Goal: Find specific page/section: Find specific page/section

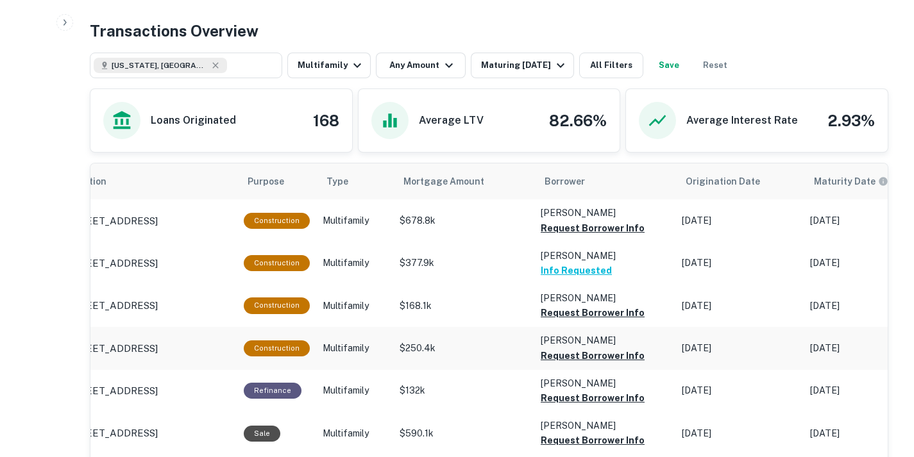
scroll to position [624, 0]
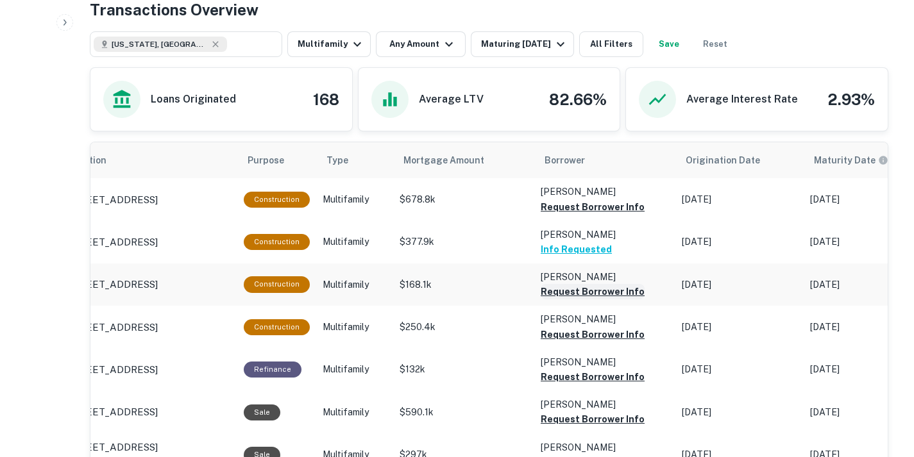
click at [586, 215] on button "Request Borrower Info" at bounding box center [593, 207] width 104 height 15
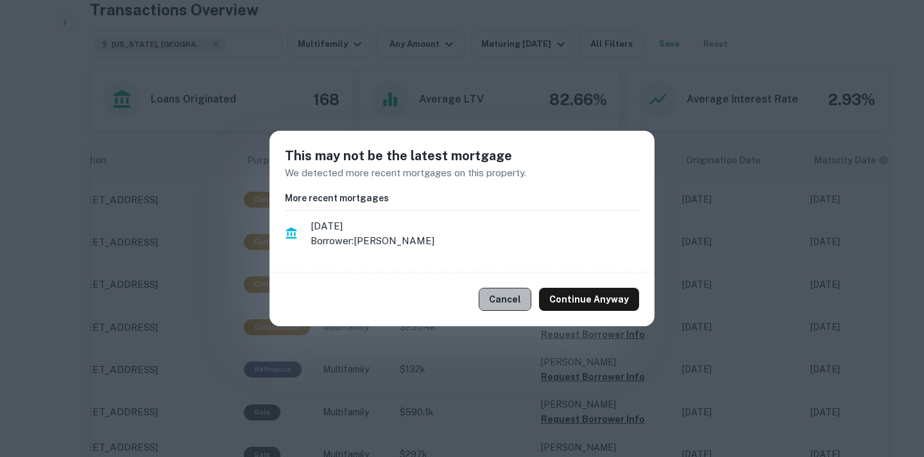
click at [516, 300] on button "Cancel" at bounding box center [505, 299] width 53 height 23
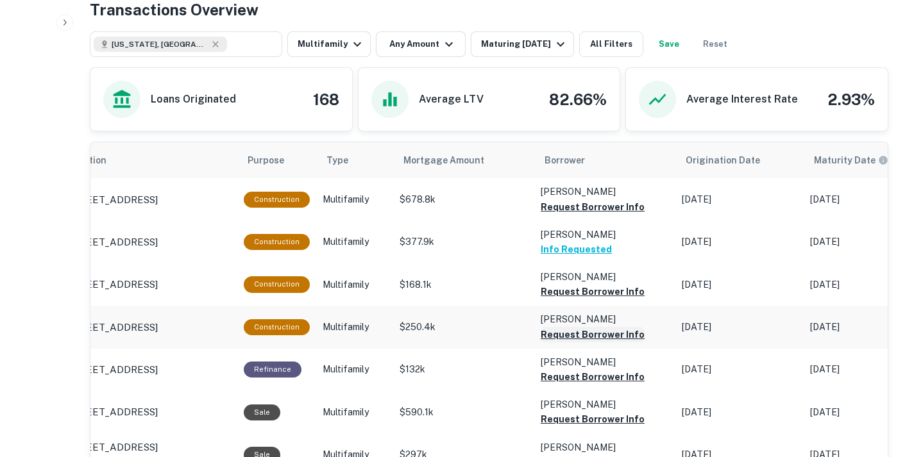
click at [604, 215] on button "Request Borrower Info" at bounding box center [593, 207] width 104 height 15
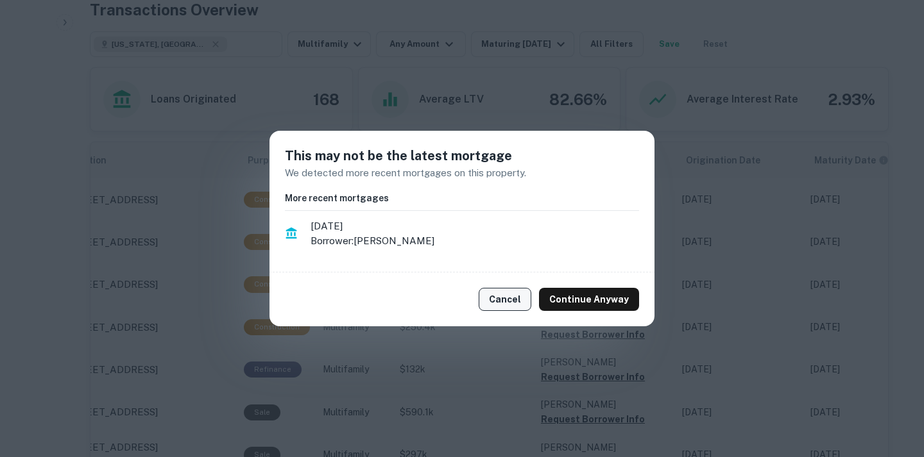
click at [493, 296] on button "Cancel" at bounding box center [505, 299] width 53 height 23
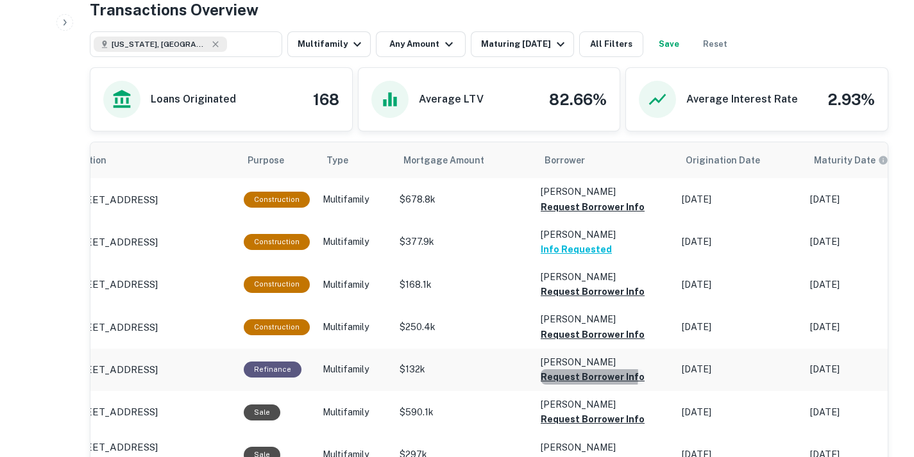
click at [554, 215] on button "Request Borrower Info" at bounding box center [593, 207] width 104 height 15
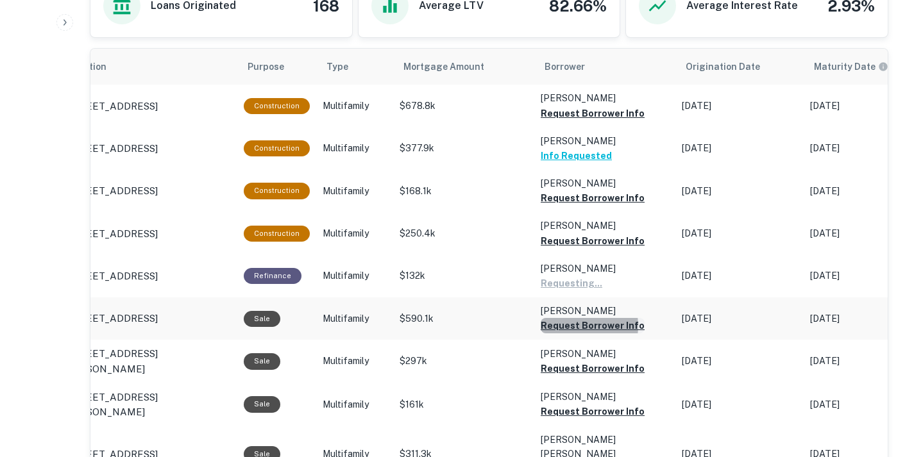
click at [570, 121] on button "Request Borrower Info" at bounding box center [593, 113] width 104 height 15
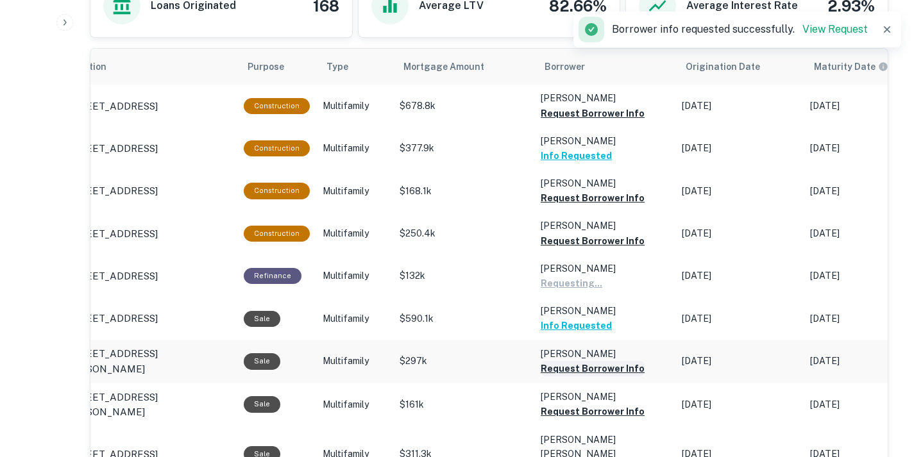
click at [579, 121] on button "Request Borrower Info" at bounding box center [593, 113] width 104 height 15
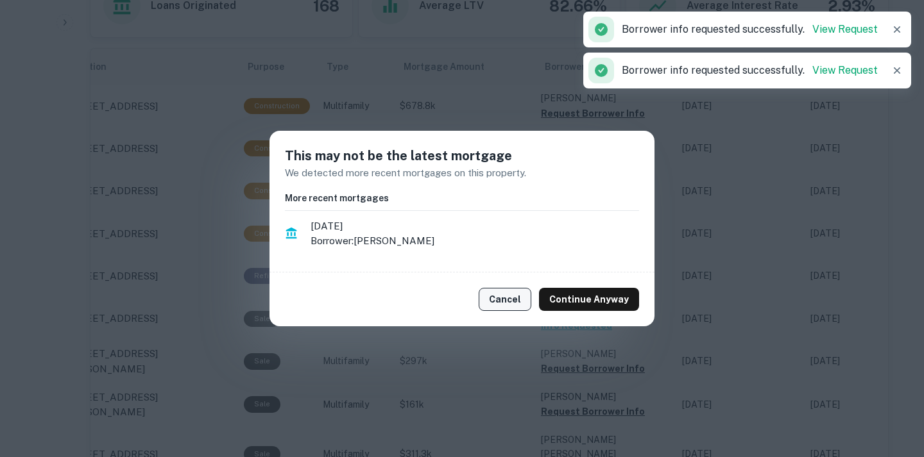
click at [522, 300] on button "Cancel" at bounding box center [505, 299] width 53 height 23
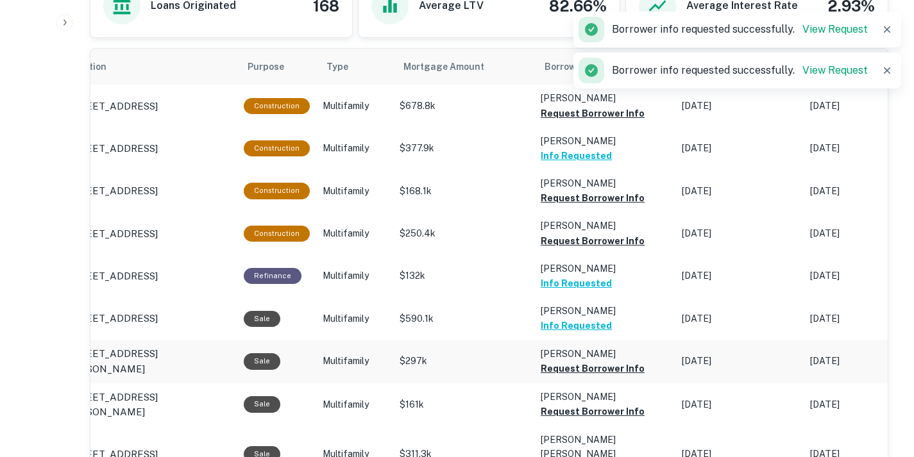
scroll to position [744, 0]
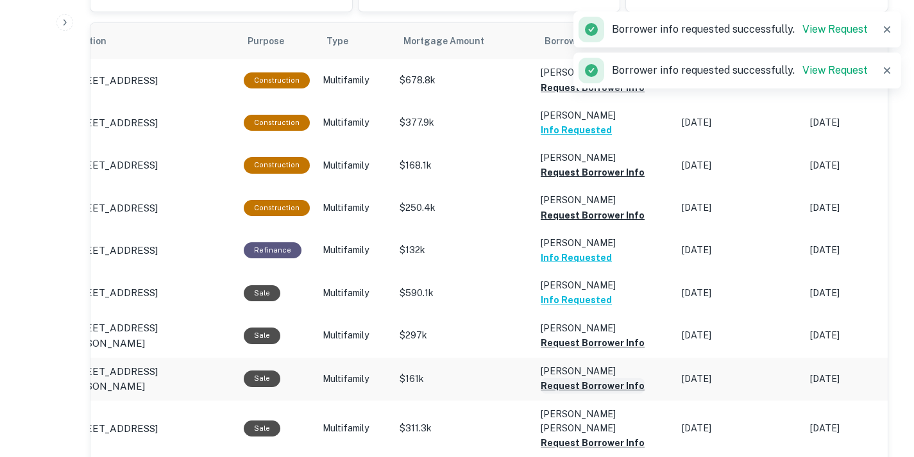
click at [583, 96] on button "Request Borrower Info" at bounding box center [593, 87] width 104 height 15
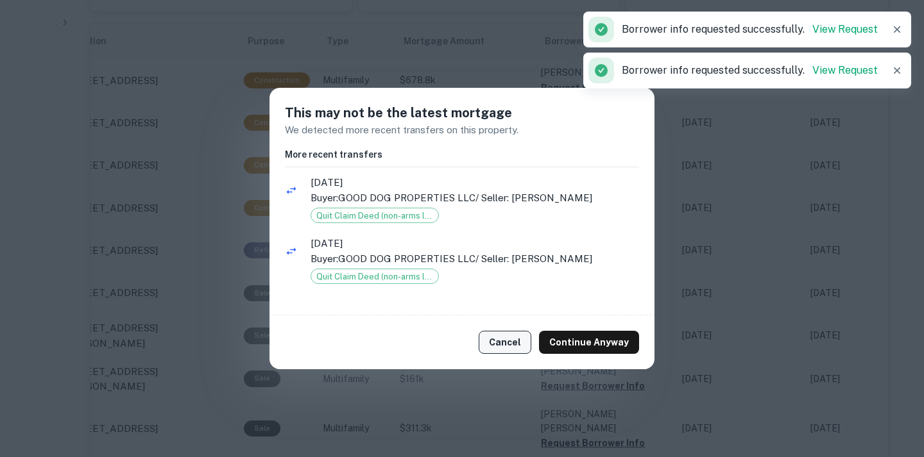
click at [528, 345] on button "Cancel" at bounding box center [505, 342] width 53 height 23
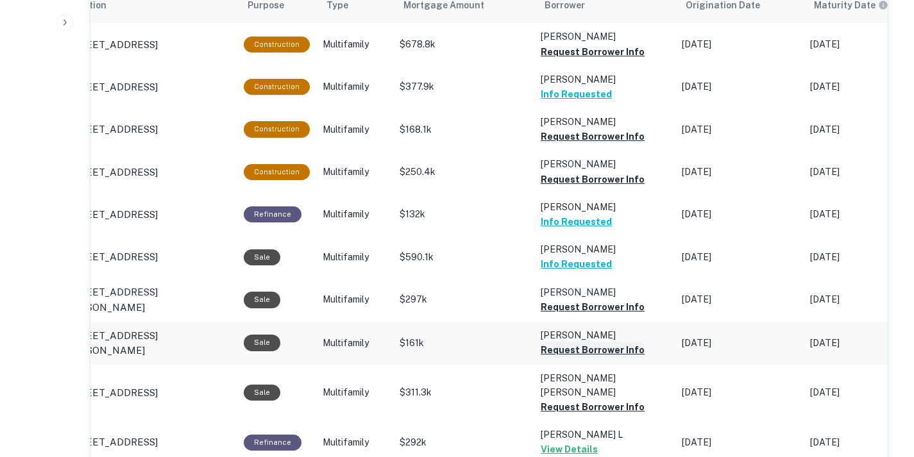
scroll to position [784, 0]
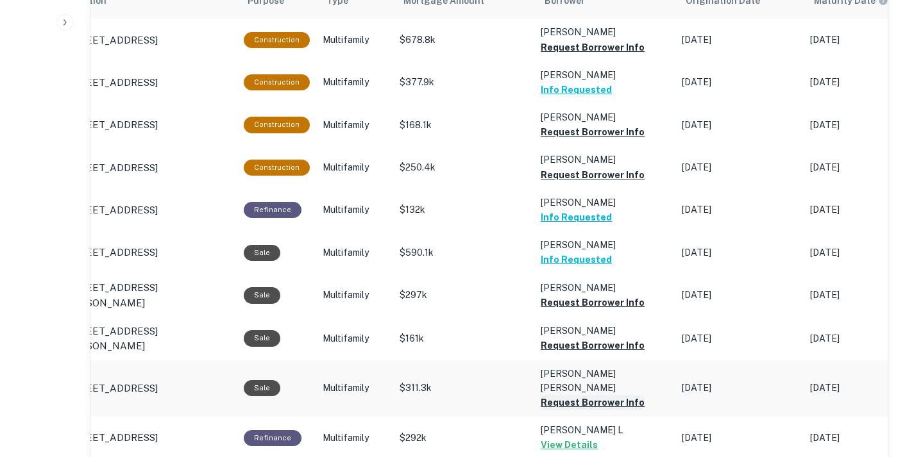
click at [604, 55] on button "Request Borrower Info" at bounding box center [593, 47] width 104 height 15
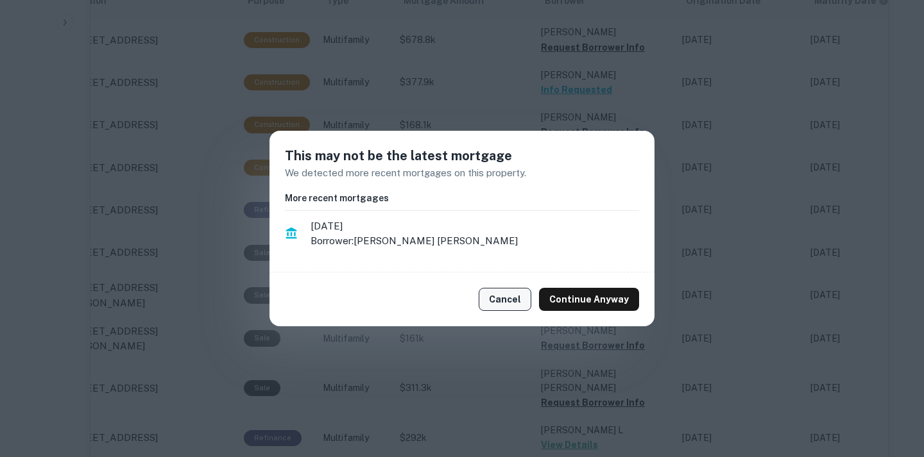
click at [508, 305] on button "Cancel" at bounding box center [505, 299] width 53 height 23
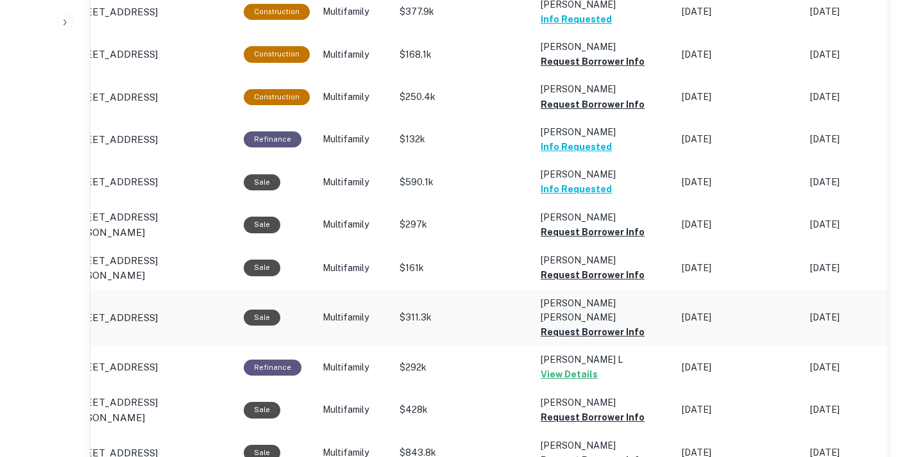
scroll to position [855, 0]
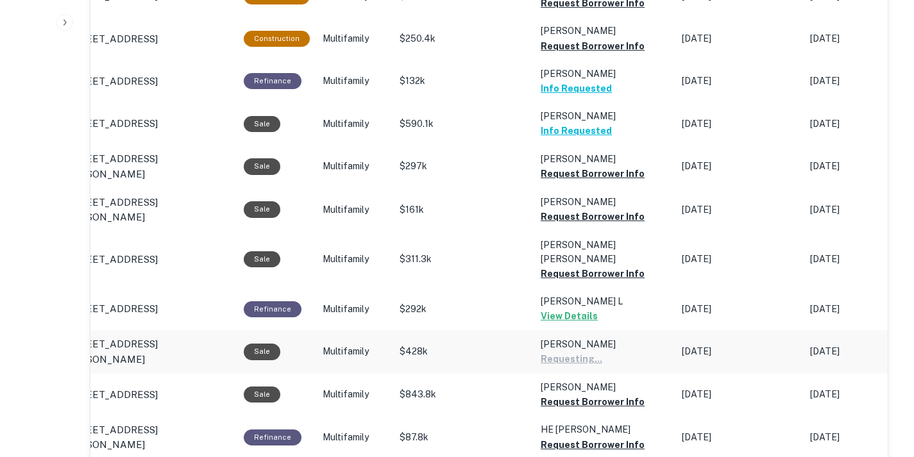
scroll to position [915, 0]
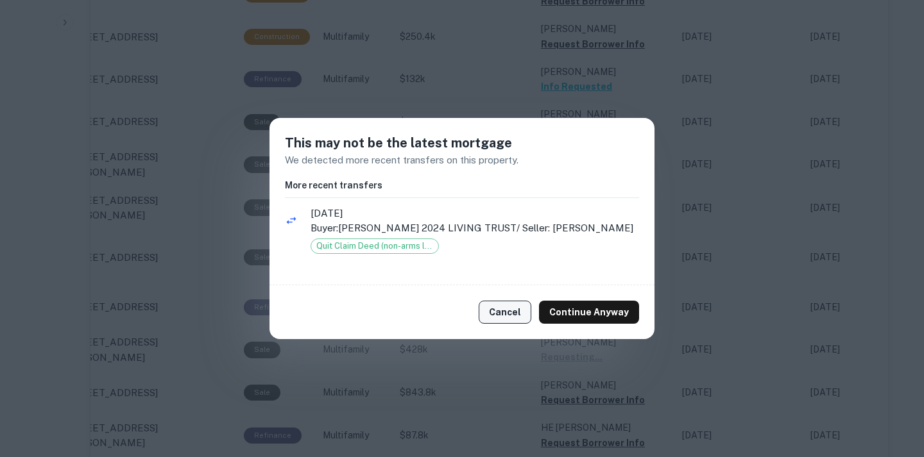
click at [526, 324] on button "Cancel" at bounding box center [505, 312] width 53 height 23
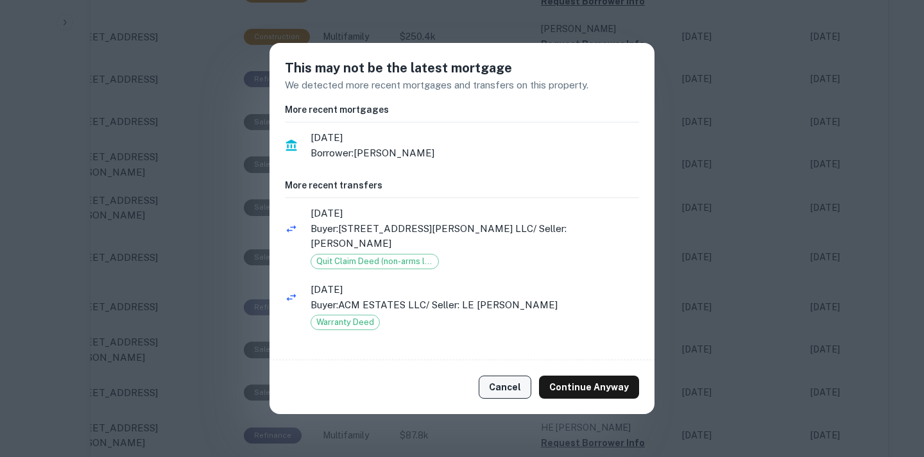
click at [527, 389] on button "Cancel" at bounding box center [505, 387] width 53 height 23
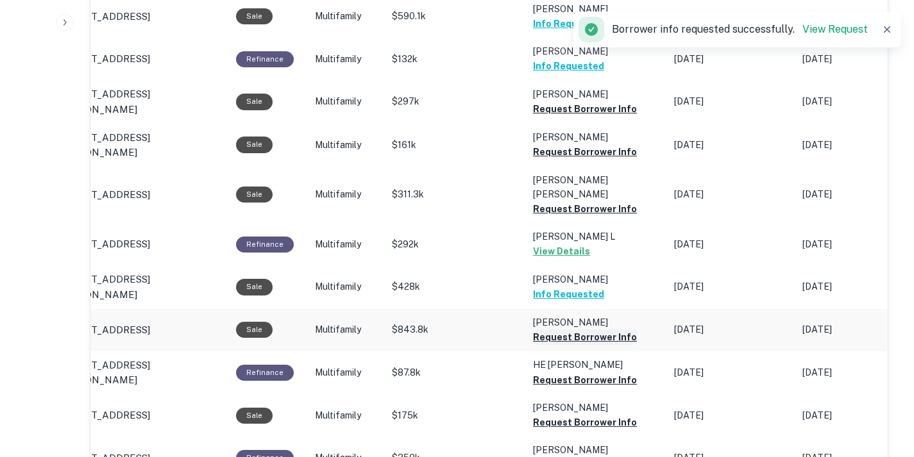
scroll to position [984, 0]
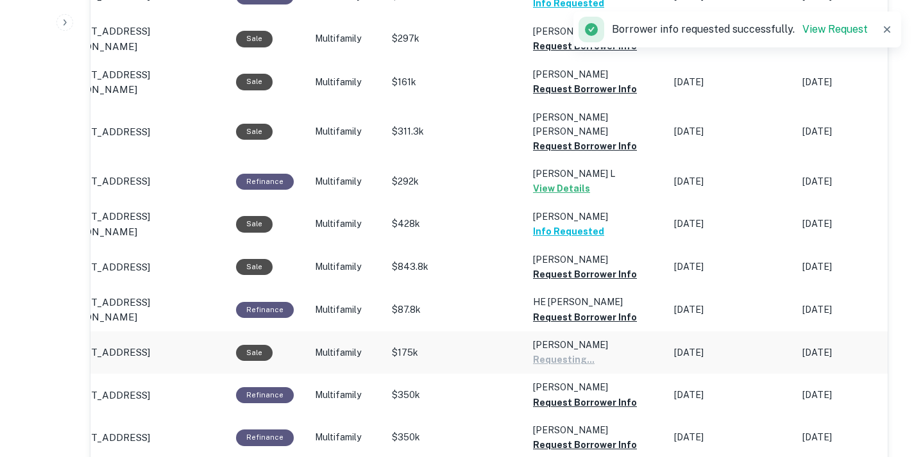
scroll to position [1046, 0]
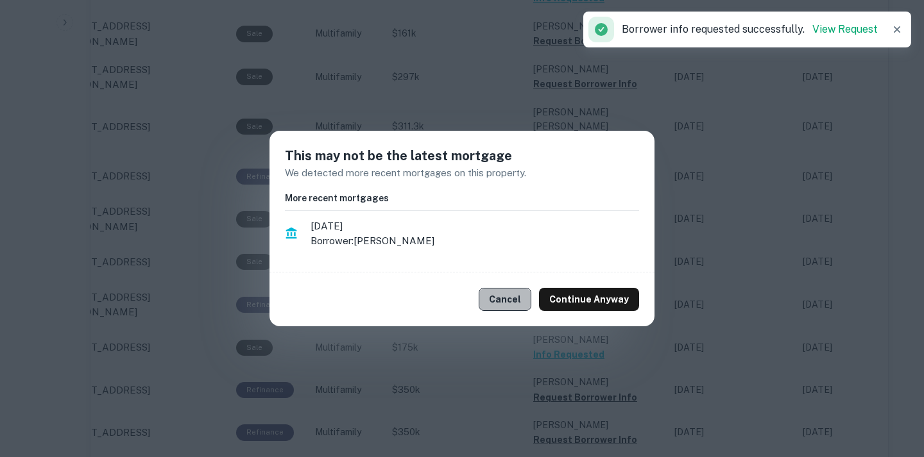
click at [513, 304] on button "Cancel" at bounding box center [505, 299] width 53 height 23
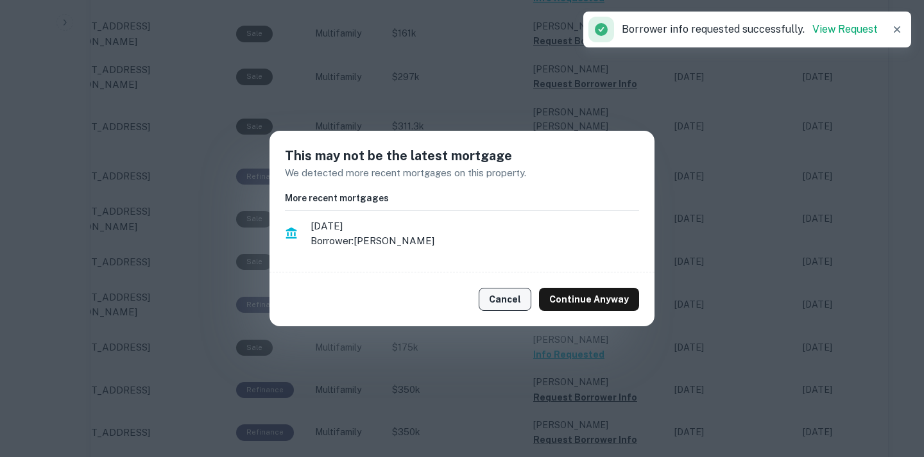
click at [509, 303] on button "Cancel" at bounding box center [505, 299] width 53 height 23
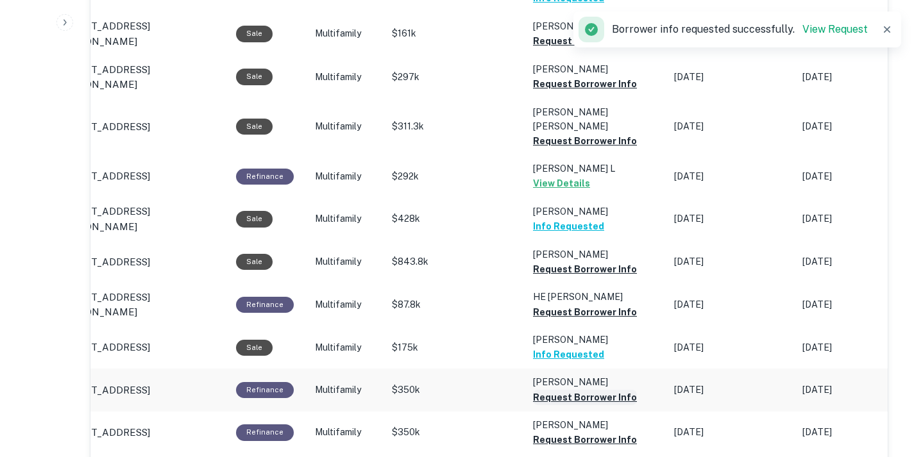
scroll to position [1124, 0]
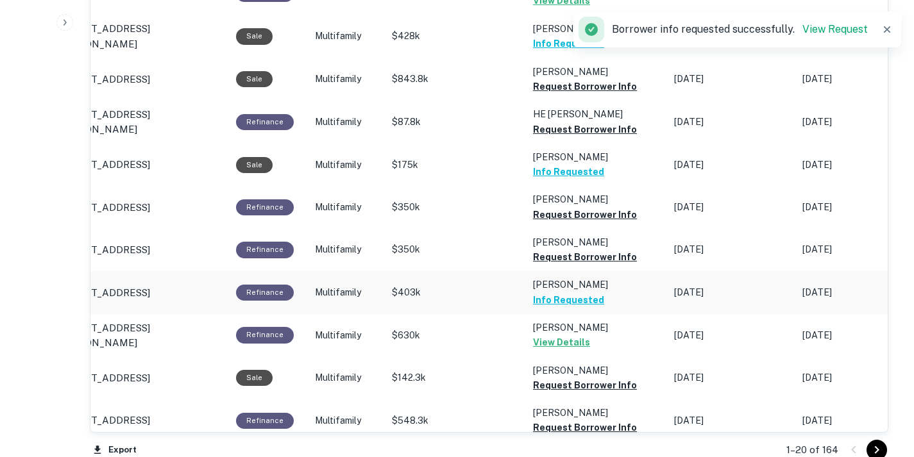
scroll to position [1229, 0]
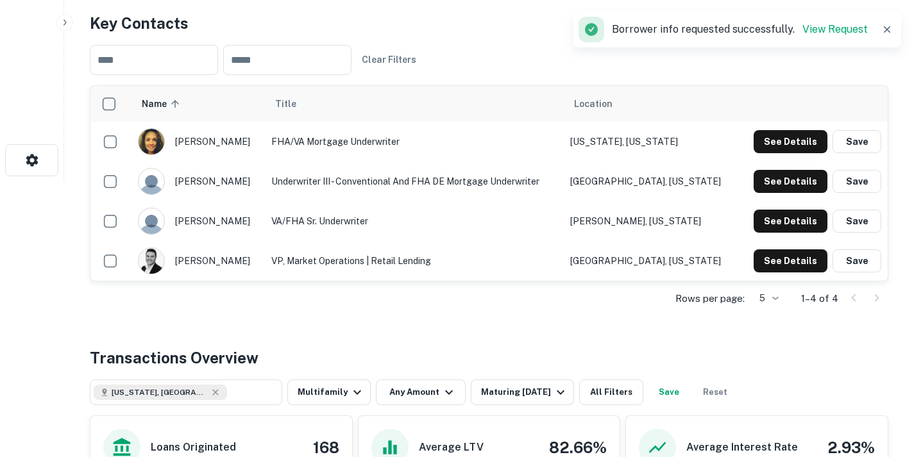
scroll to position [237, 0]
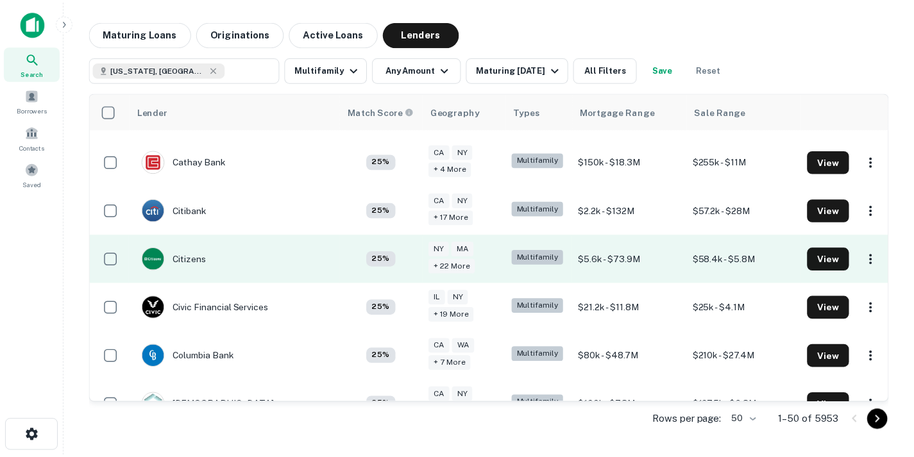
scroll to position [871, 0]
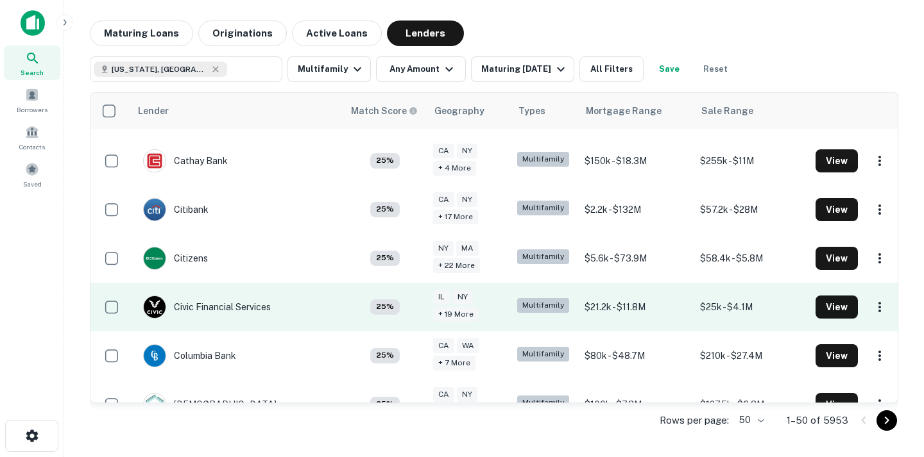
click at [320, 315] on td "Civic Financial Services" at bounding box center [236, 307] width 213 height 49
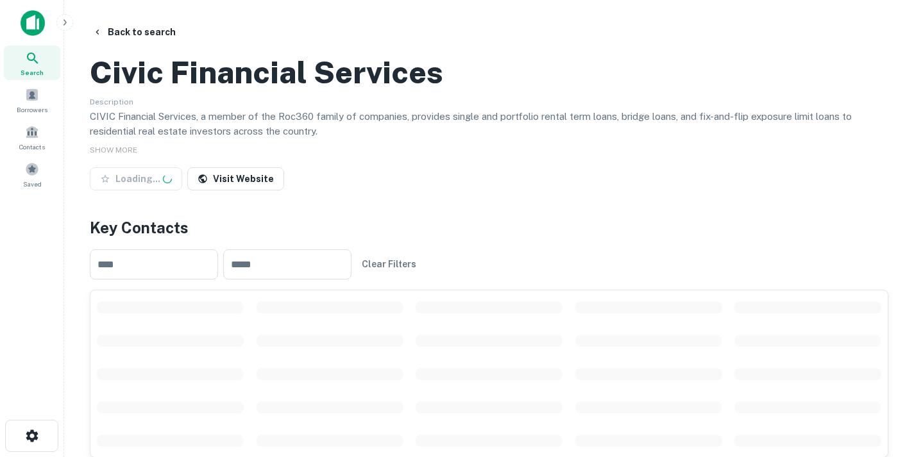
click at [376, 290] on div "​ ​ Clear Filters" at bounding box center [489, 264] width 799 height 51
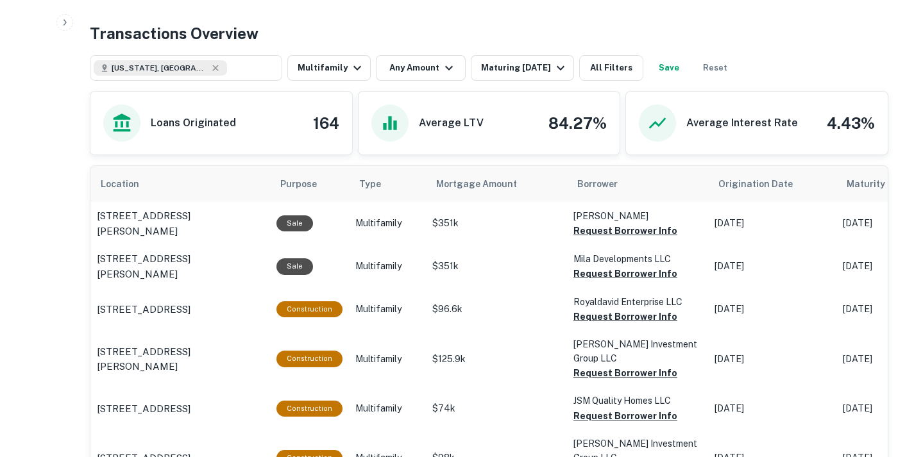
scroll to position [629, 0]
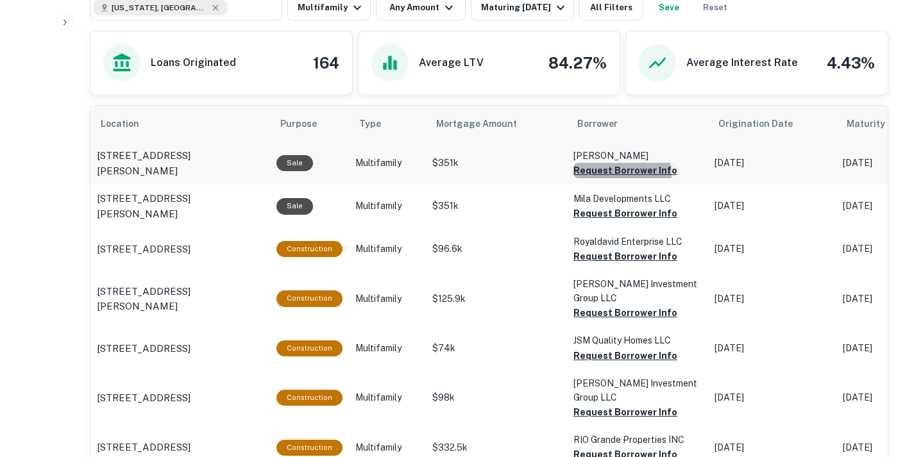
click at [596, 178] on button "Request Borrower Info" at bounding box center [626, 170] width 104 height 15
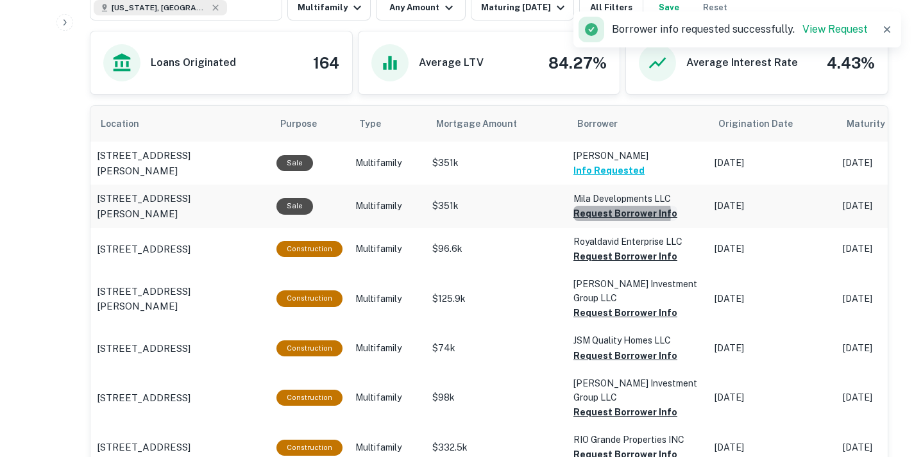
click at [609, 221] on button "Request Borrower Info" at bounding box center [626, 213] width 104 height 15
click at [626, 221] on button "Request Borrower Info" at bounding box center [605, 213] width 62 height 15
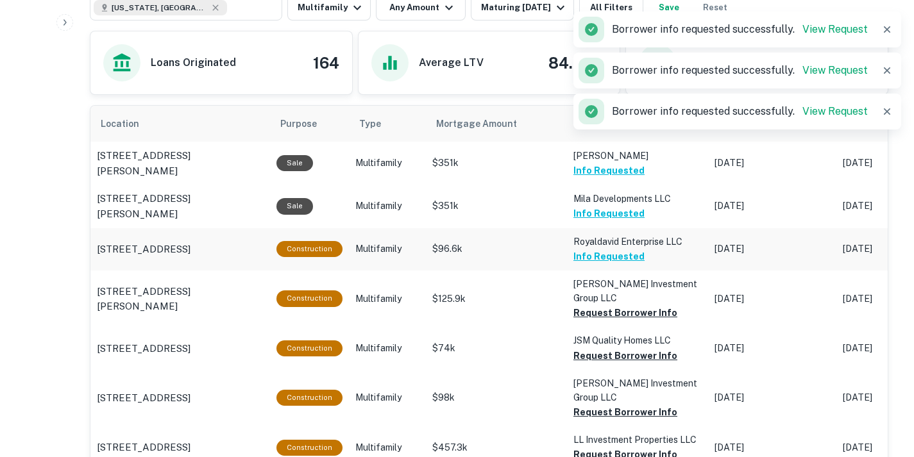
click at [626, 178] on button "Info Requested" at bounding box center [609, 170] width 71 height 15
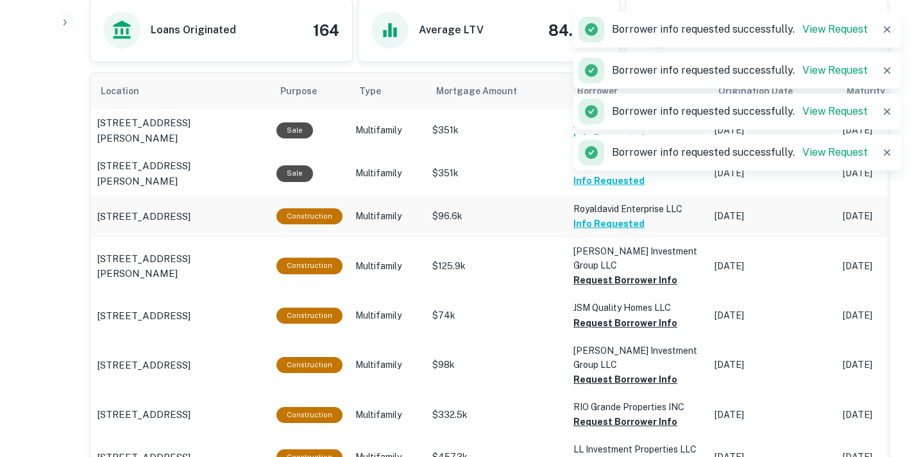
scroll to position [665, 0]
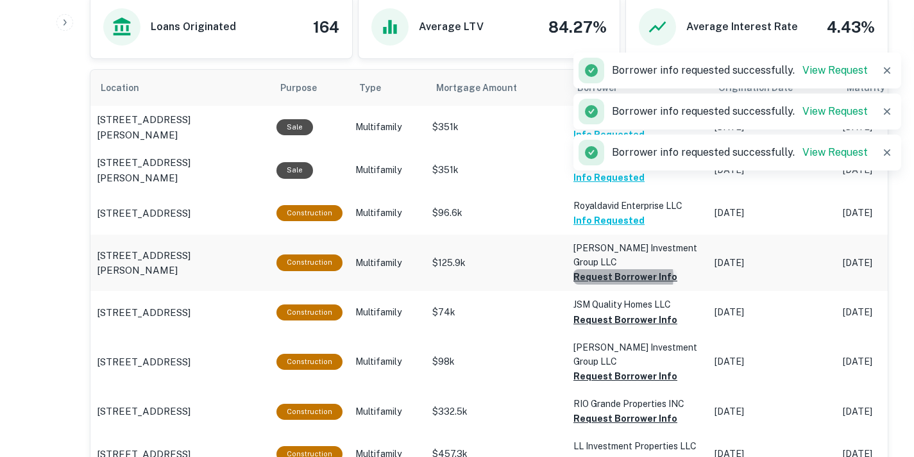
click at [620, 285] on button "Request Borrower Info" at bounding box center [626, 276] width 104 height 15
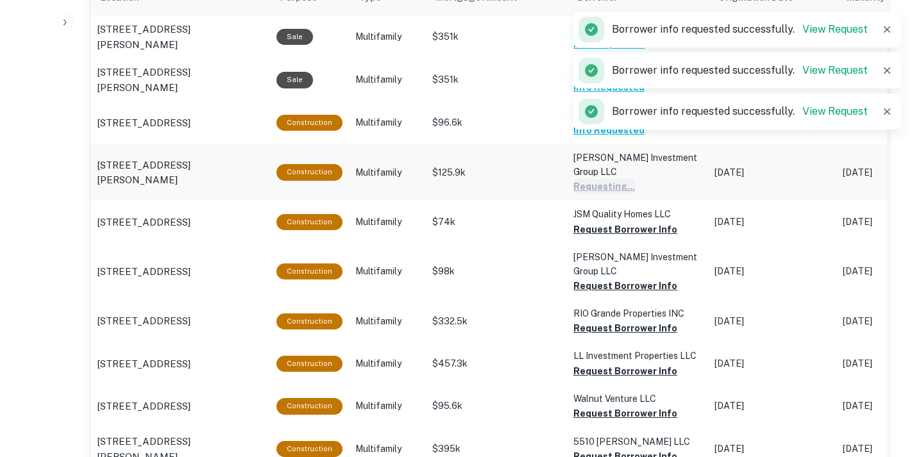
scroll to position [777, 0]
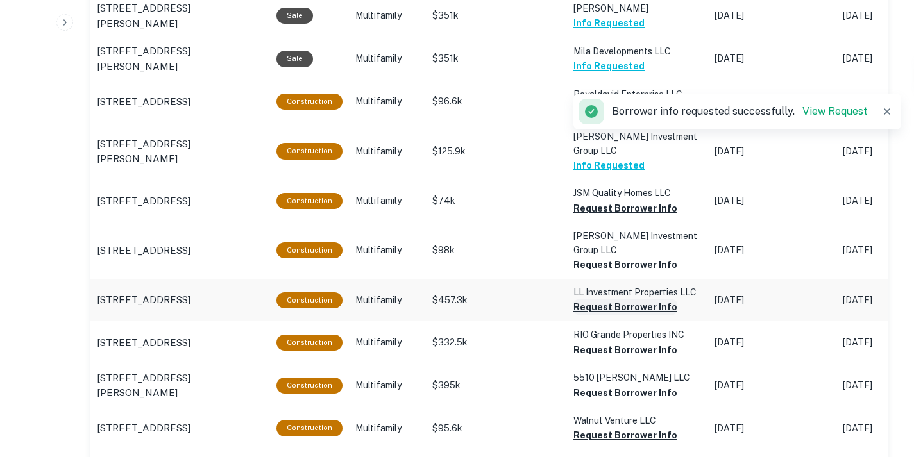
click at [615, 216] on button "Request Borrower Info" at bounding box center [626, 208] width 104 height 15
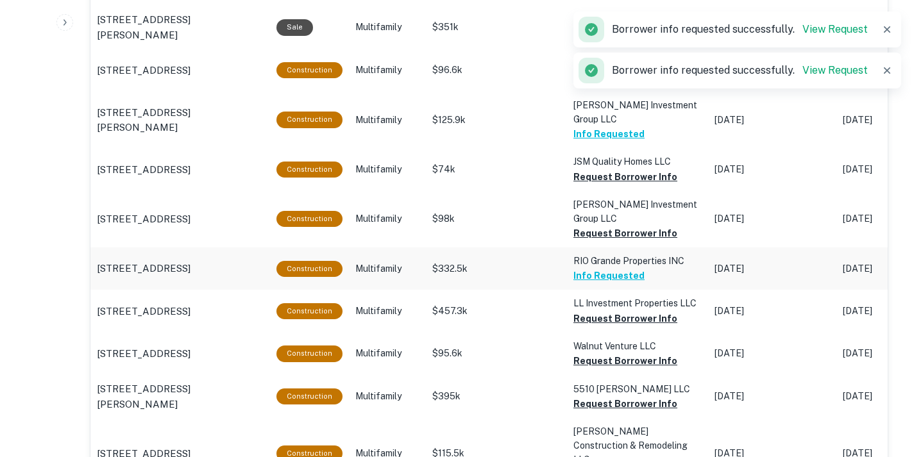
scroll to position [810, 0]
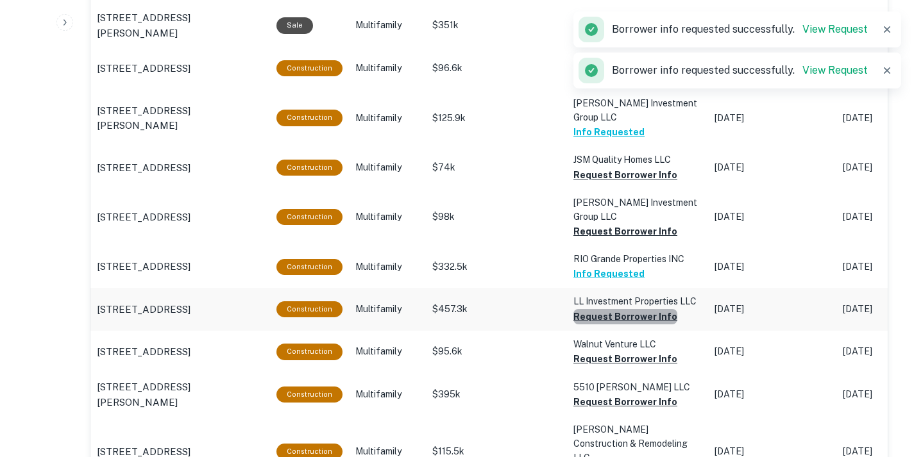
click at [635, 183] on button "Request Borrower Info" at bounding box center [626, 174] width 104 height 15
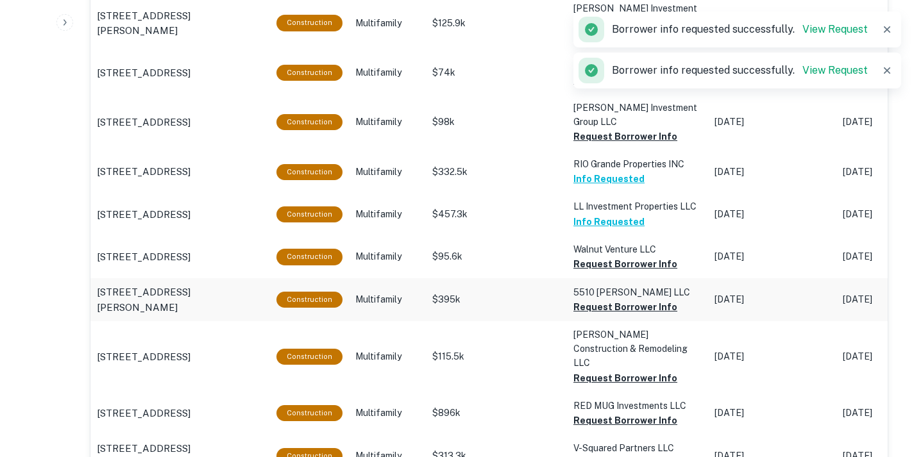
scroll to position [907, 0]
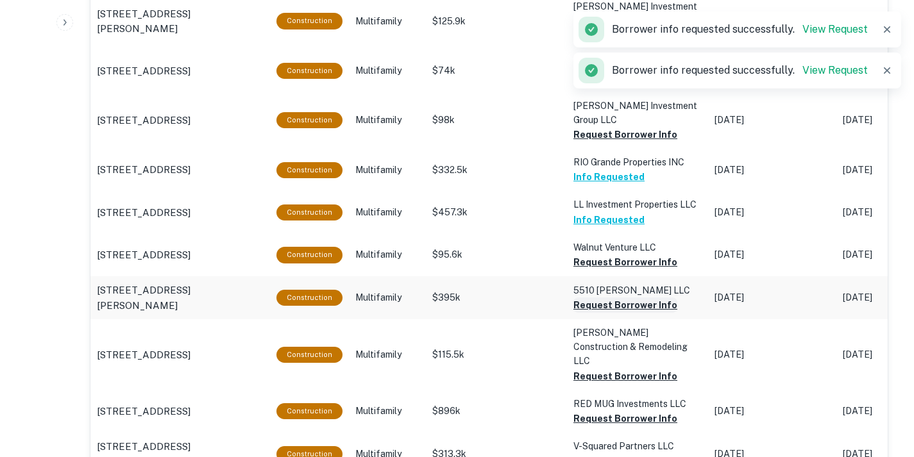
click at [627, 86] on button "Request Borrower Info" at bounding box center [626, 78] width 104 height 15
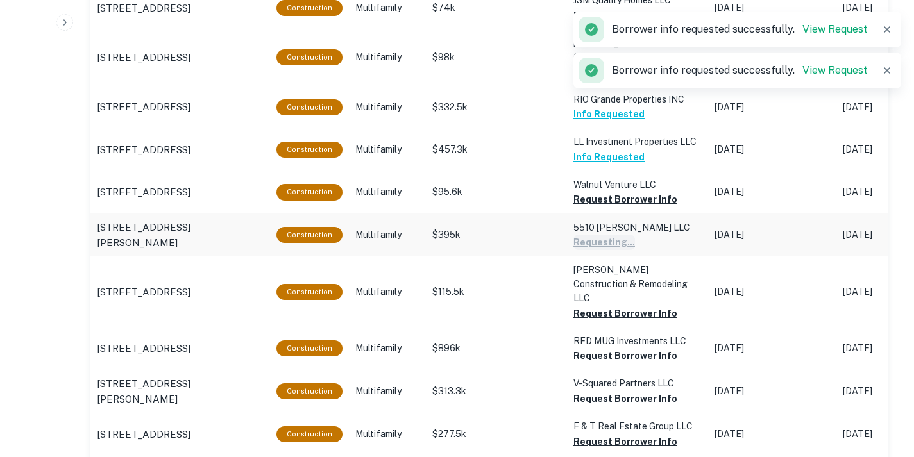
scroll to position [971, 0]
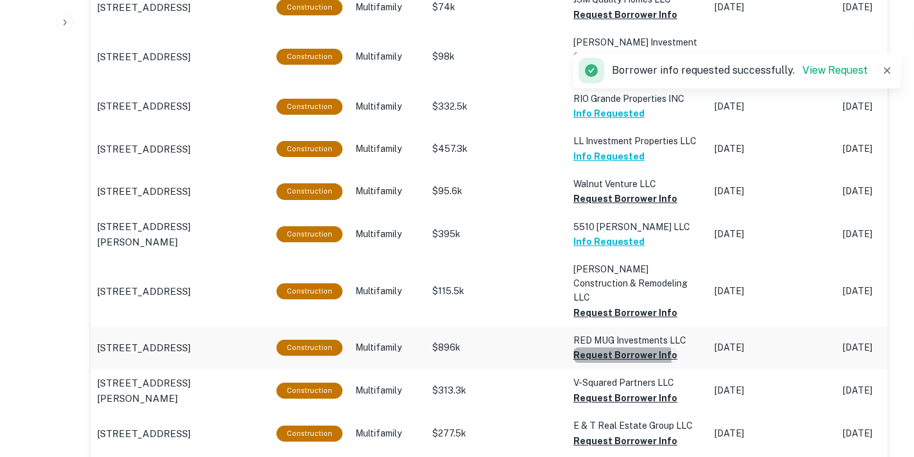
click at [615, 22] on button "Request Borrower Info" at bounding box center [626, 14] width 104 height 15
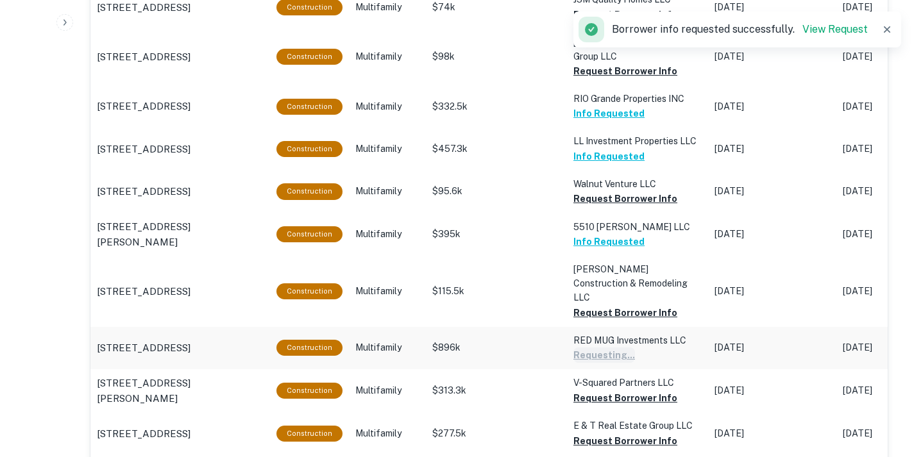
scroll to position [1080, 0]
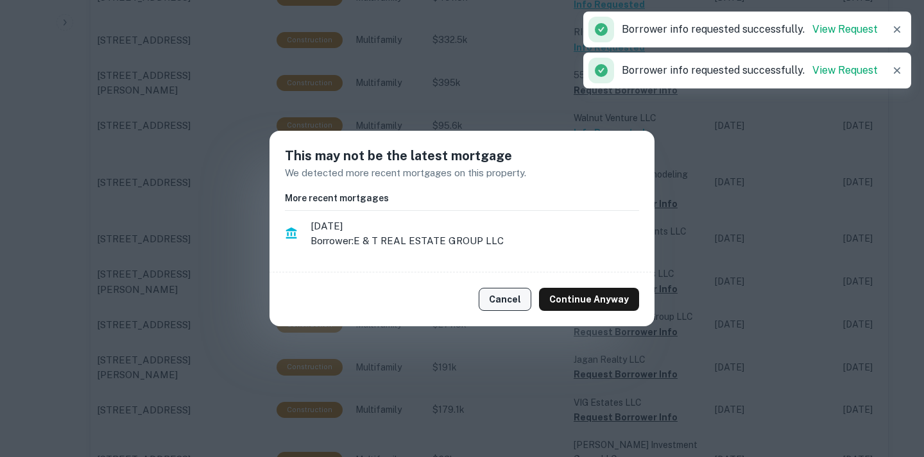
click at [523, 300] on button "Cancel" at bounding box center [505, 299] width 53 height 23
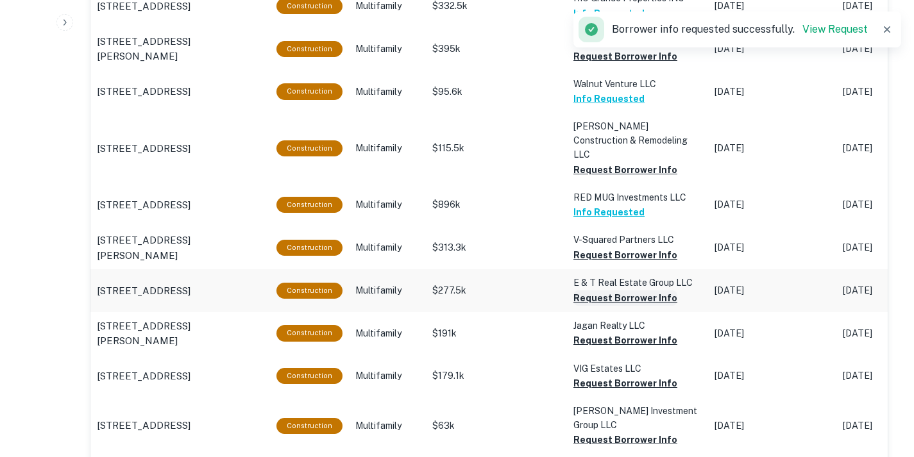
scroll to position [1114, 0]
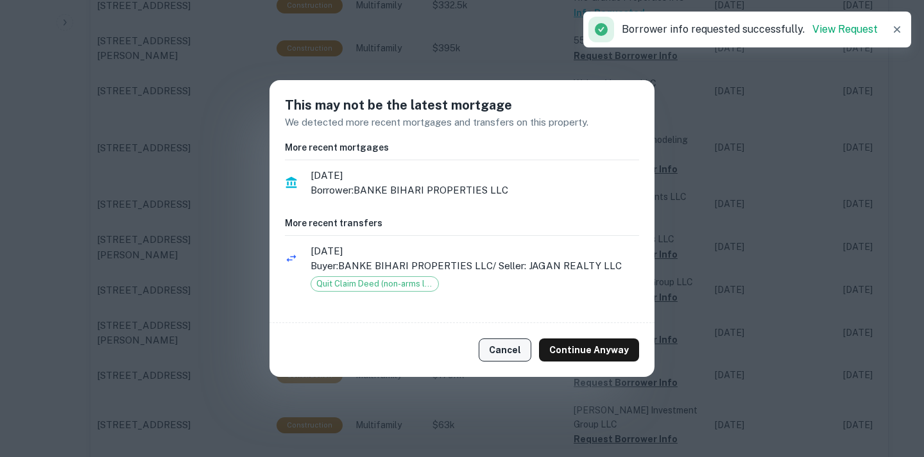
click at [525, 343] on button "Cancel" at bounding box center [505, 350] width 53 height 23
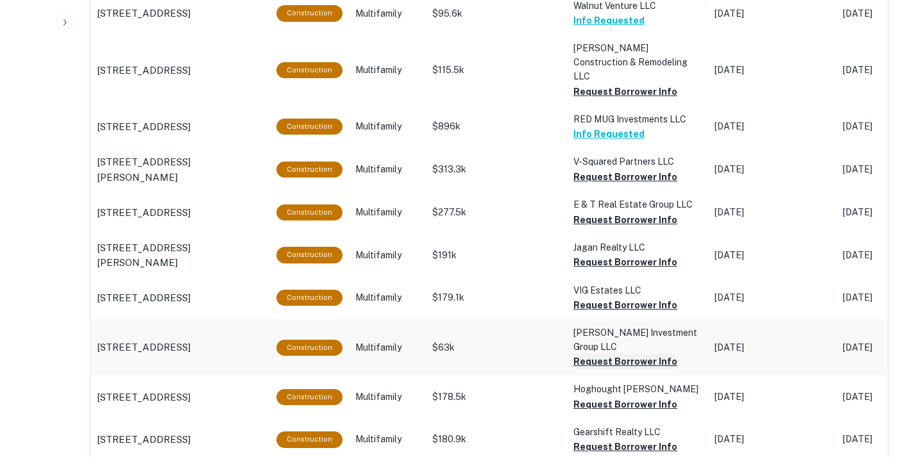
scroll to position [1313, 0]
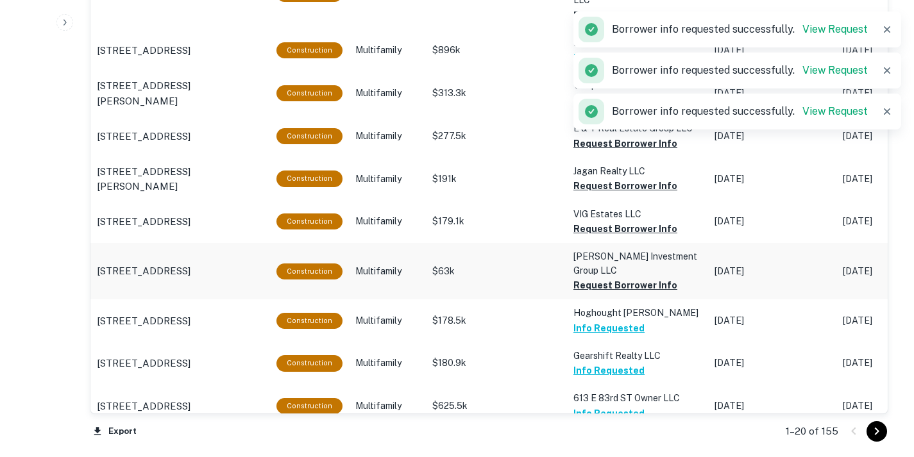
scroll to position [1268, 0]
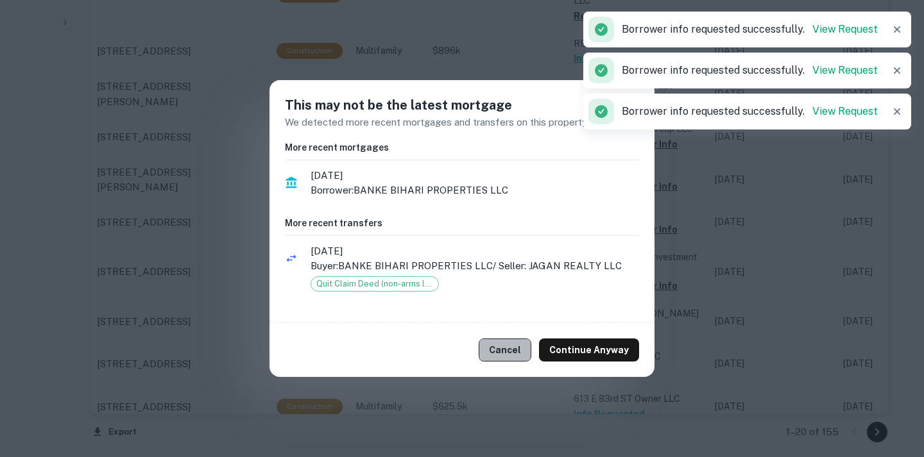
click at [502, 357] on button "Cancel" at bounding box center [505, 350] width 53 height 23
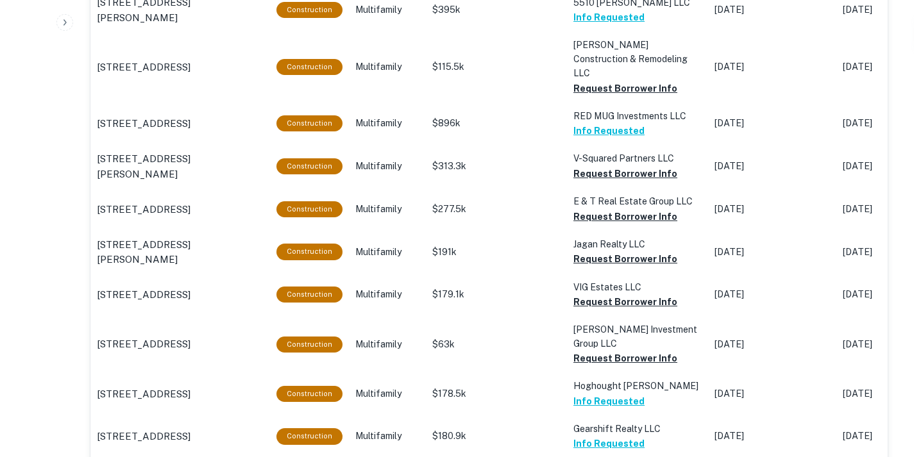
scroll to position [1195, 0]
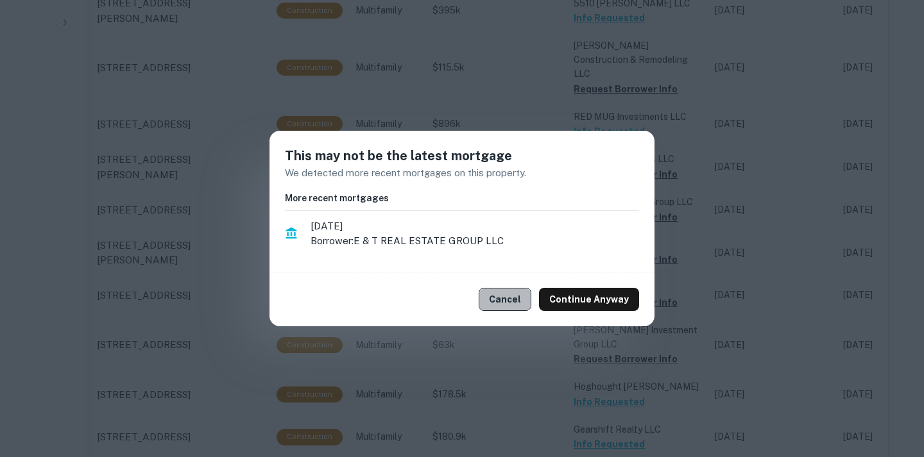
click at [510, 294] on button "Cancel" at bounding box center [505, 299] width 53 height 23
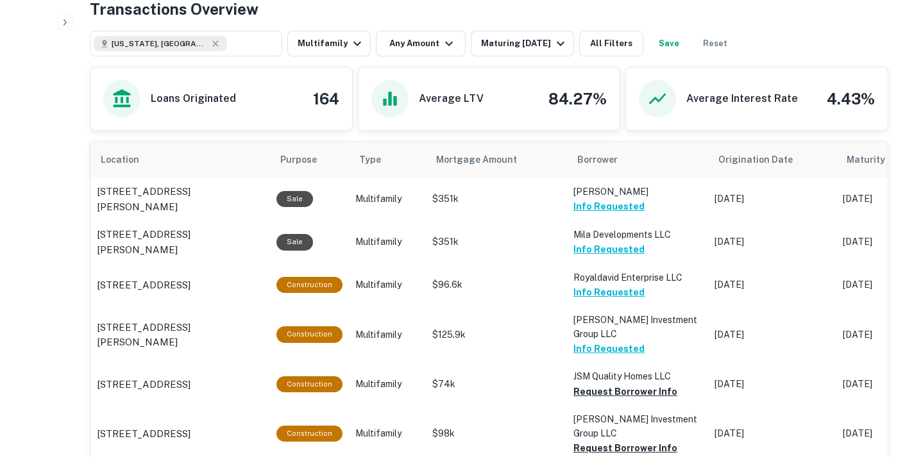
scroll to position [589, 0]
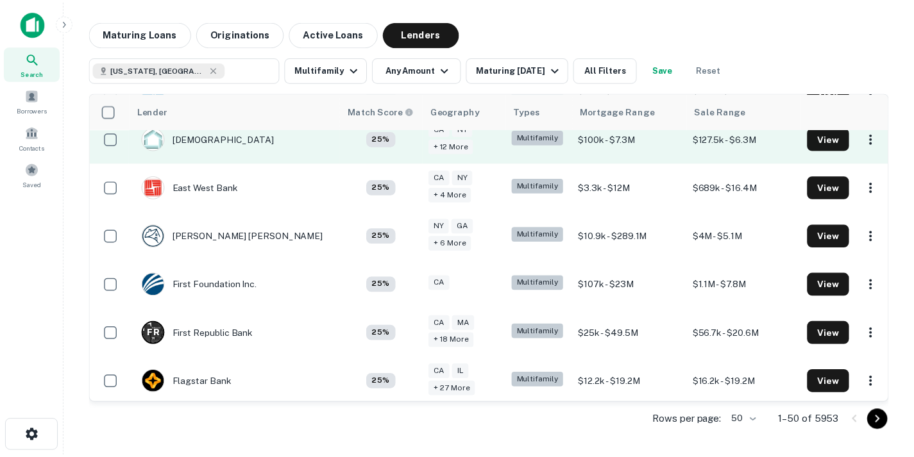
scroll to position [1138, 0]
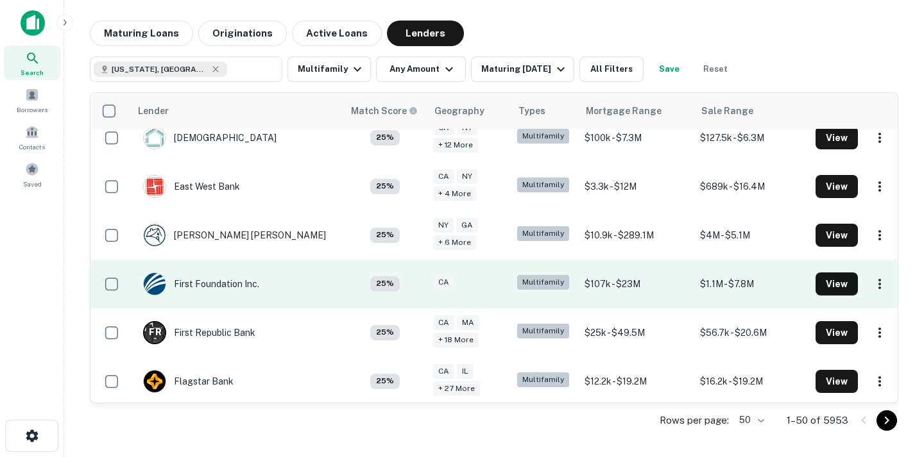
click at [263, 291] on td "First Foundation Inc." at bounding box center [201, 284] width 129 height 36
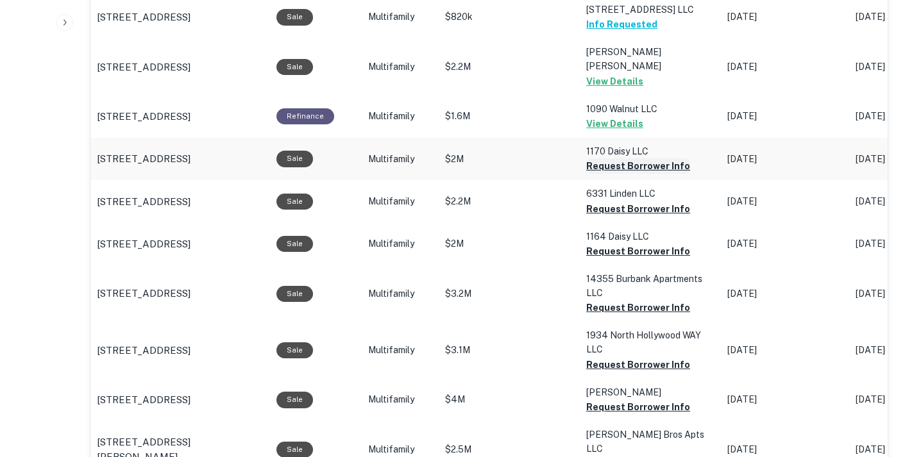
scroll to position [1089, 0]
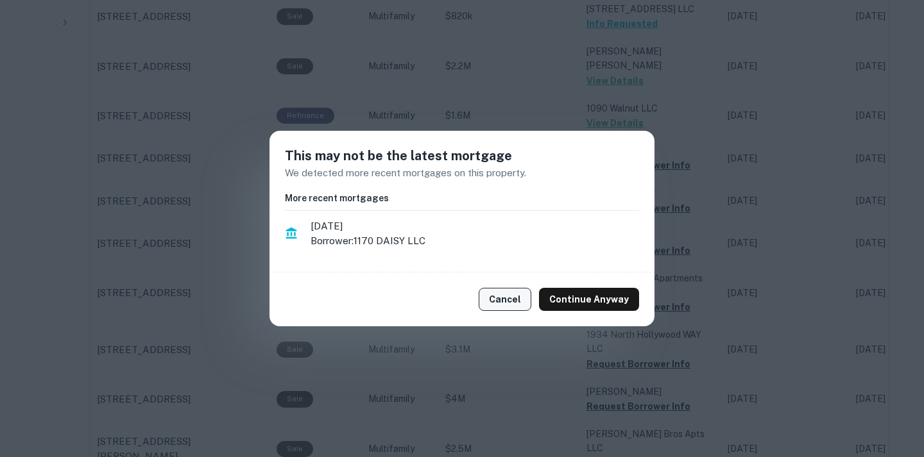
click at [508, 296] on button "Cancel" at bounding box center [505, 299] width 53 height 23
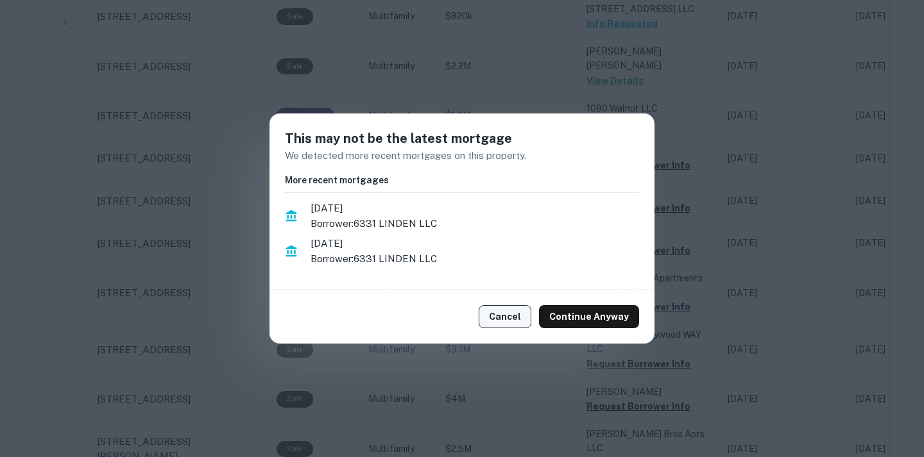
click at [506, 306] on button "Cancel" at bounding box center [505, 316] width 53 height 23
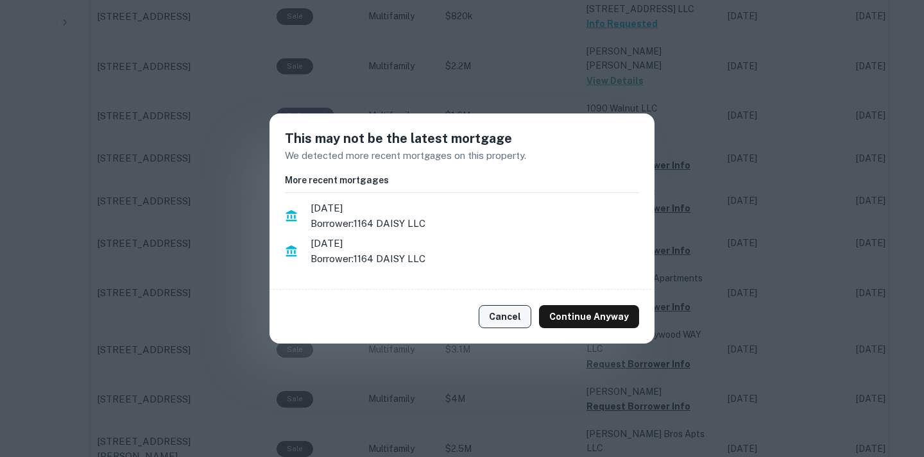
click at [522, 314] on button "Cancel" at bounding box center [505, 316] width 53 height 23
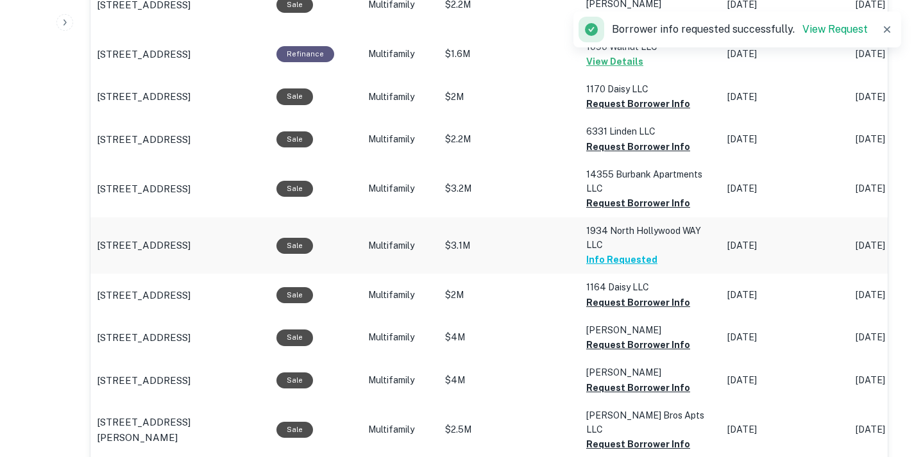
scroll to position [1155, 0]
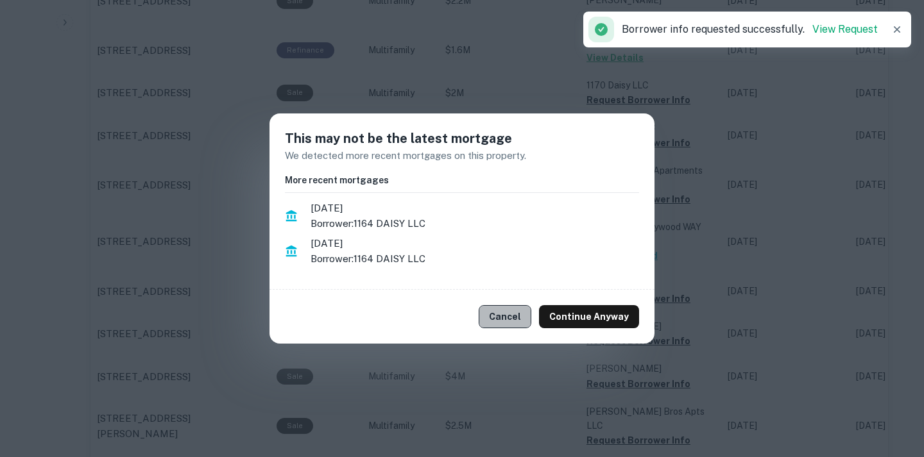
click at [514, 314] on button "Cancel" at bounding box center [505, 316] width 53 height 23
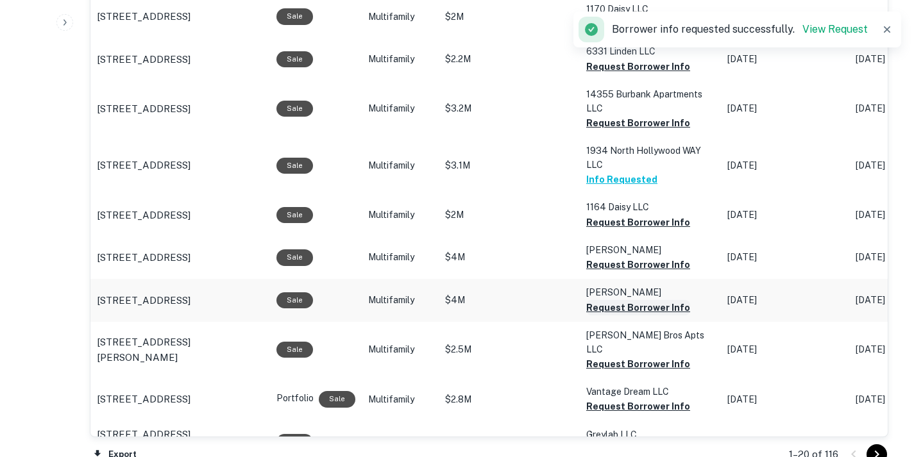
scroll to position [1232, 0]
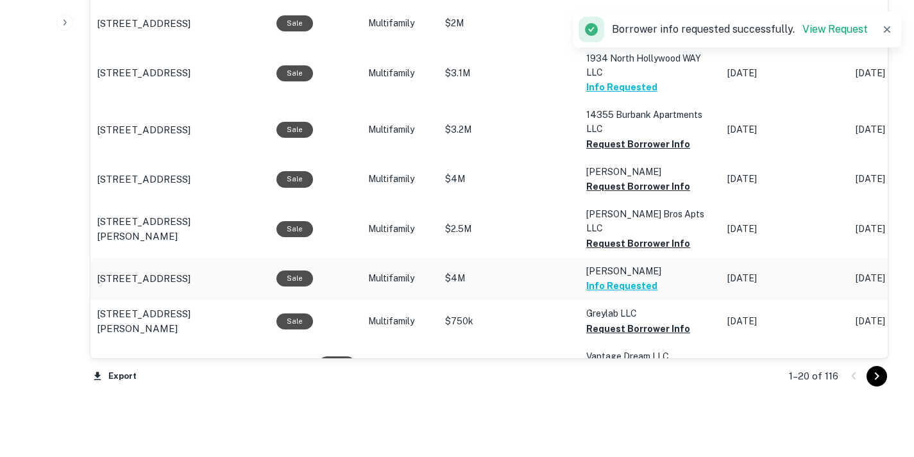
scroll to position [1311, 0]
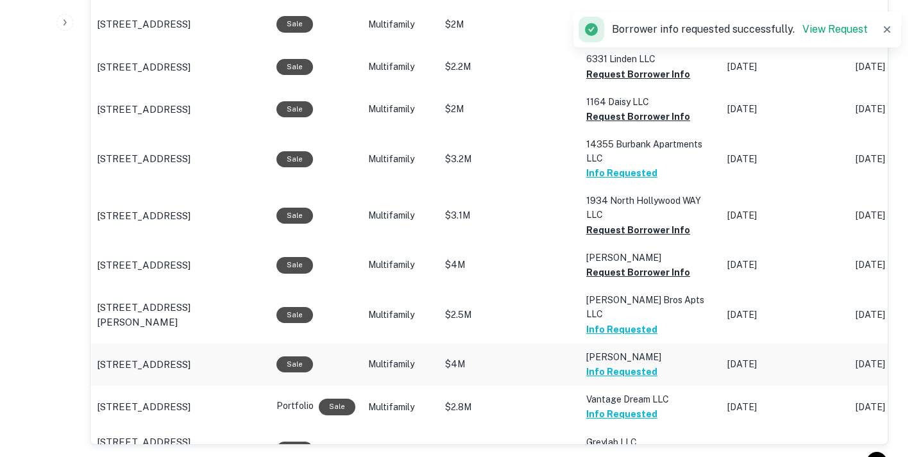
scroll to position [1223, 0]
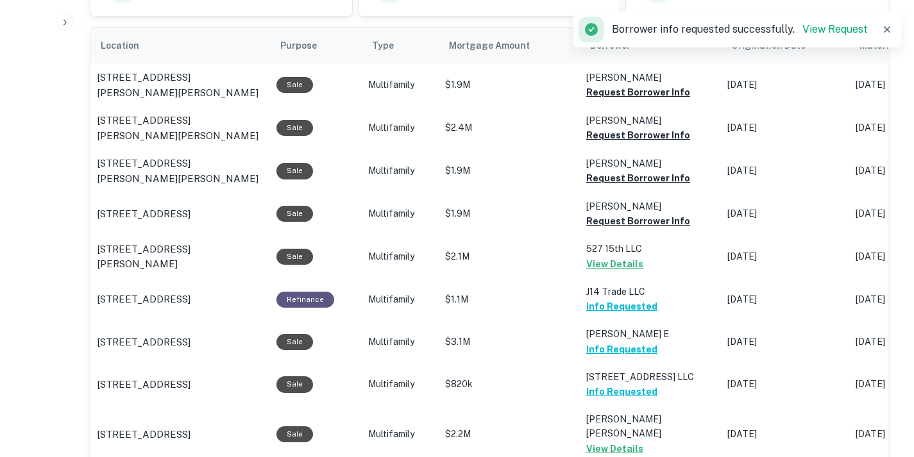
scroll to position [721, 0]
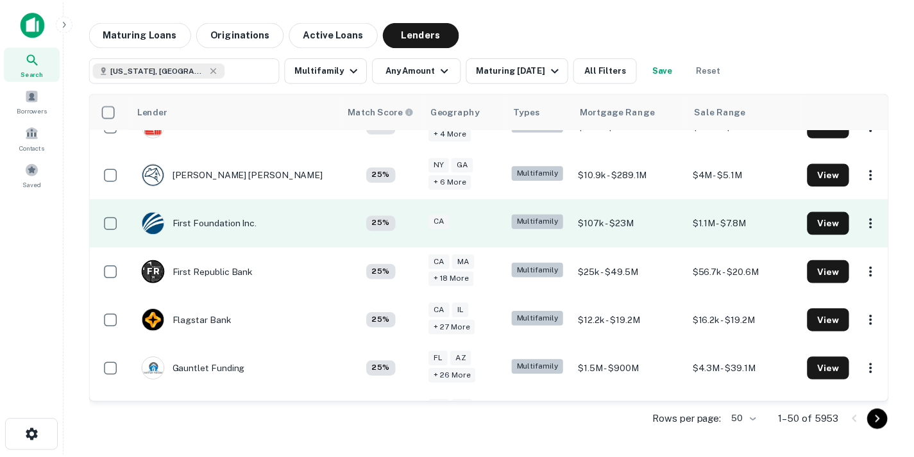
scroll to position [1236, 0]
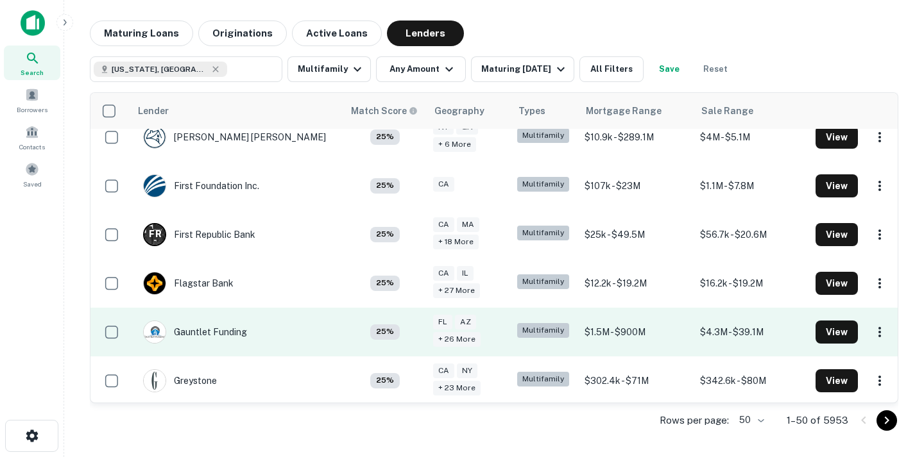
click at [267, 327] on td "Gauntlet Funding" at bounding box center [236, 332] width 213 height 49
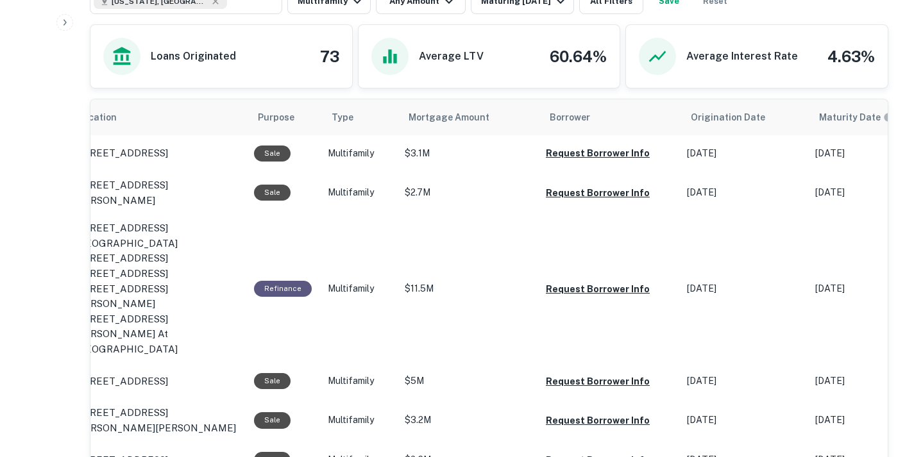
scroll to position [585, 0]
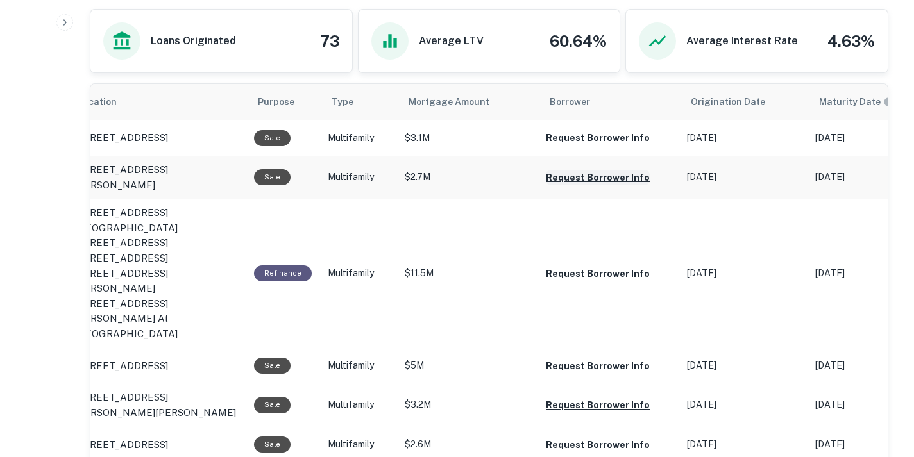
click at [593, 146] on button "Request Borrower Info" at bounding box center [598, 137] width 104 height 15
